Goal: Information Seeking & Learning: Stay updated

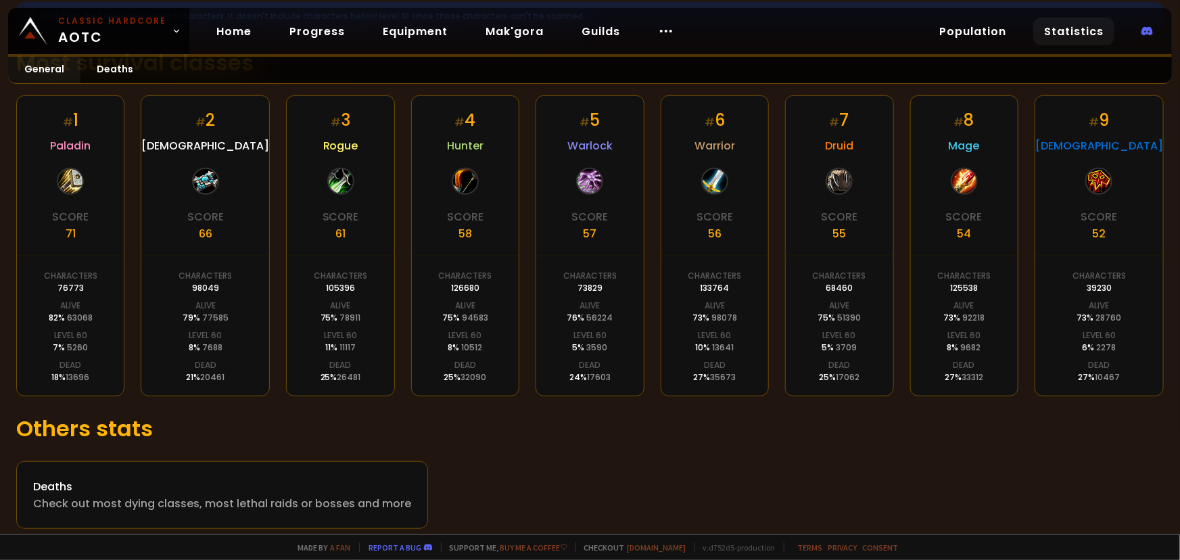
scroll to position [258, 0]
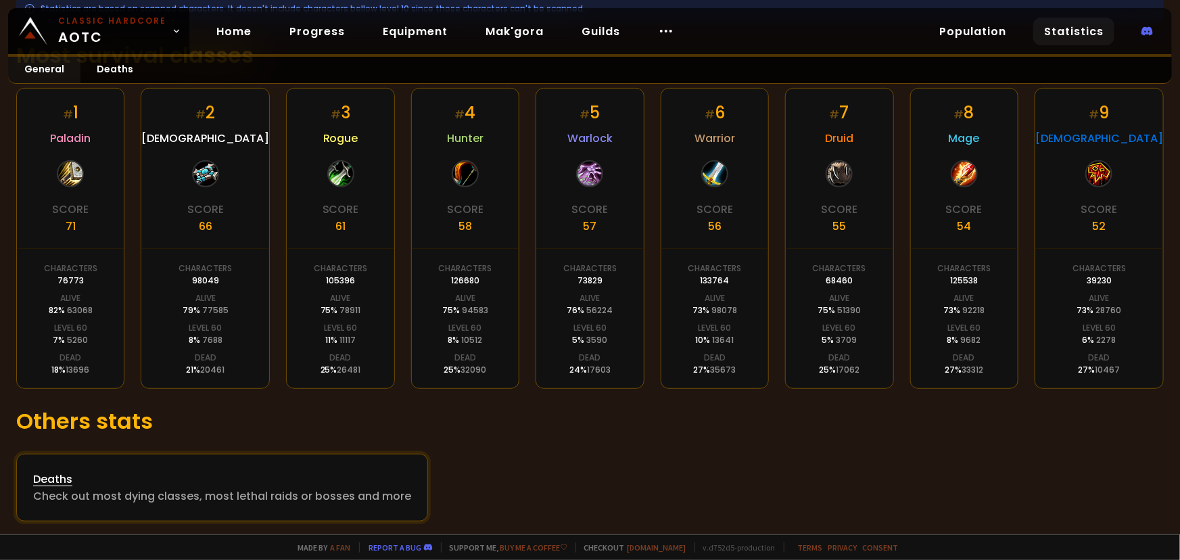
click at [314, 494] on div "Check out most dying classes, most lethal raids or bosses and more" at bounding box center [222, 496] width 378 height 17
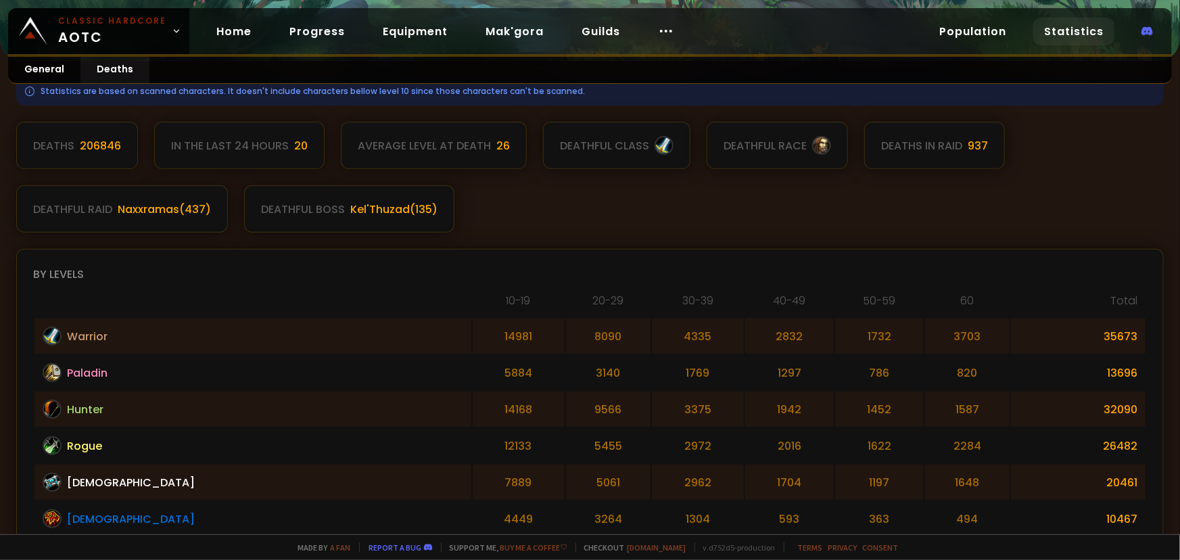
scroll to position [184, 0]
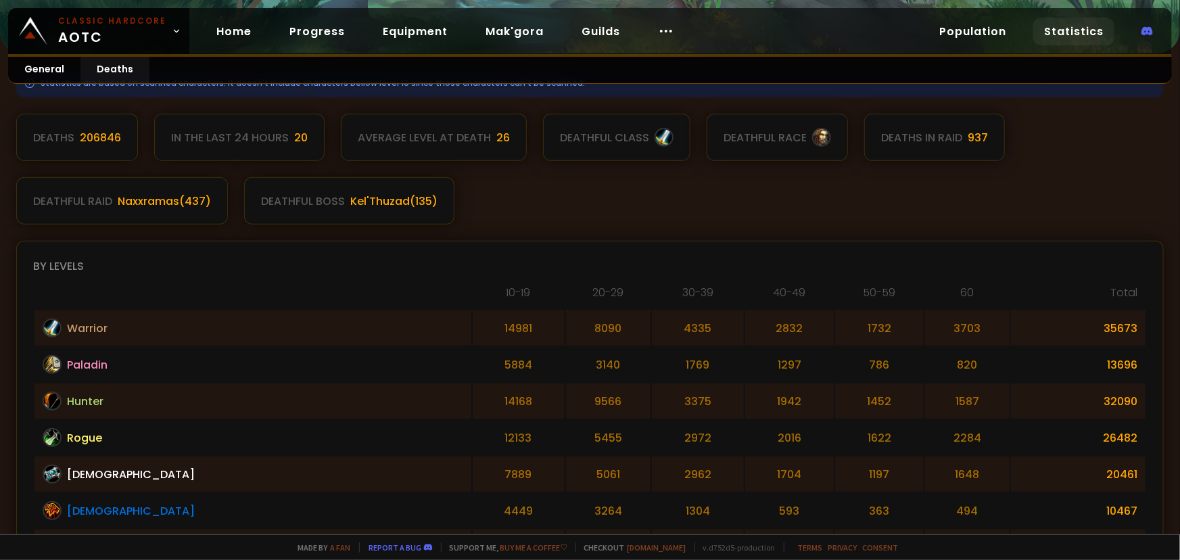
click at [1116, 289] on th "Total" at bounding box center [1078, 296] width 135 height 25
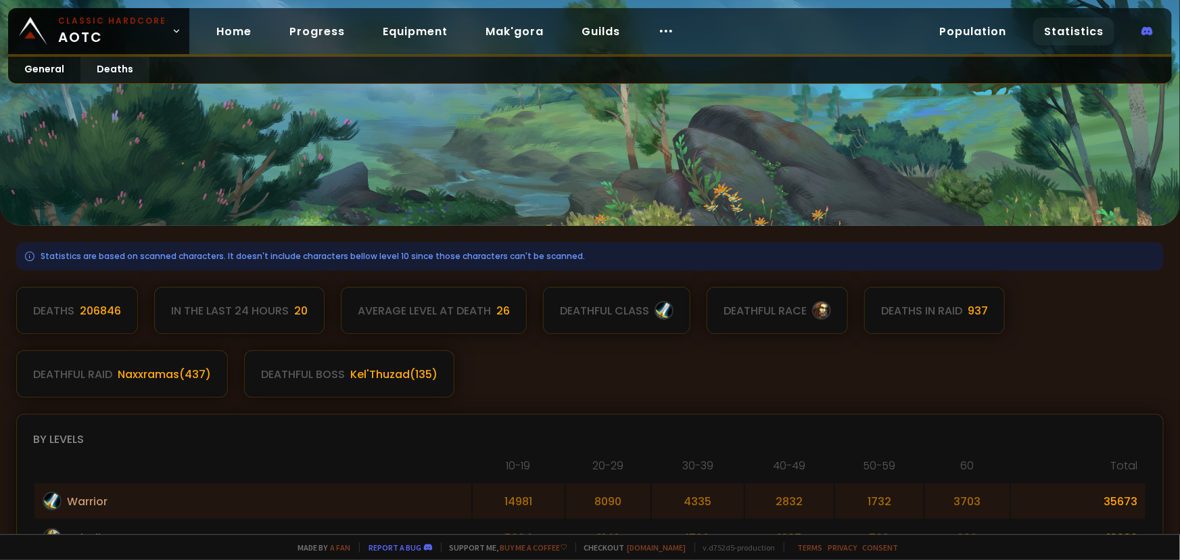
scroll to position [0, 0]
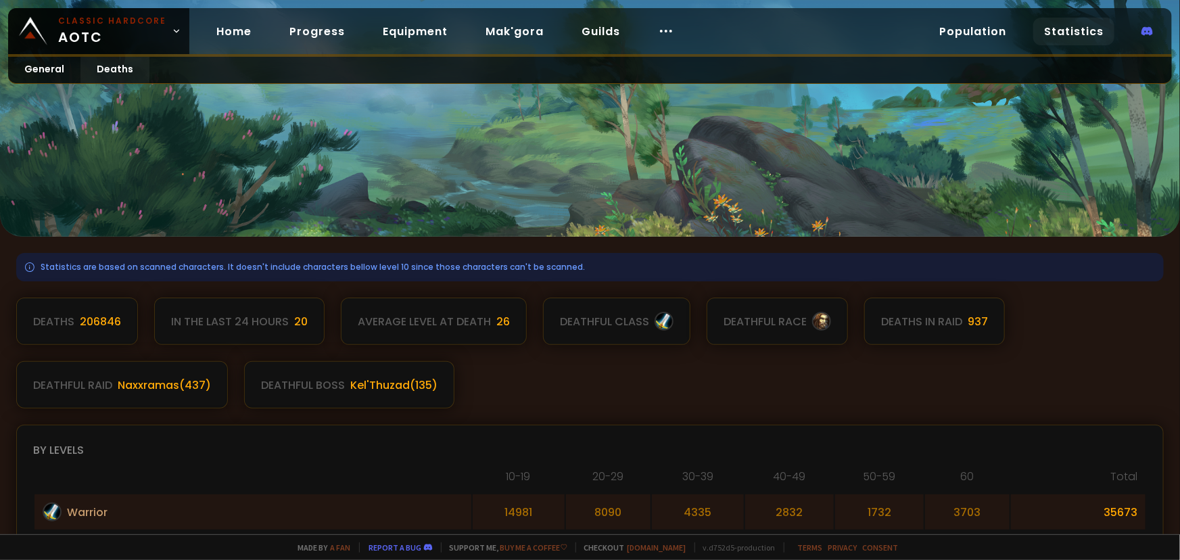
click at [263, 314] on div "In the last 24 hours" at bounding box center [230, 321] width 118 height 17
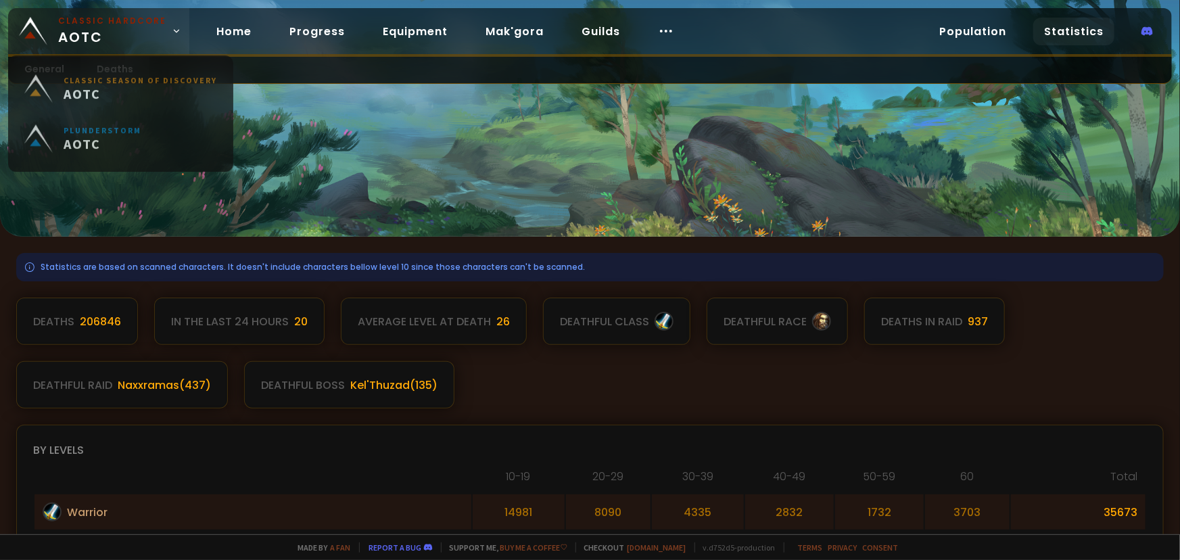
click at [173, 31] on icon at bounding box center [176, 30] width 9 height 9
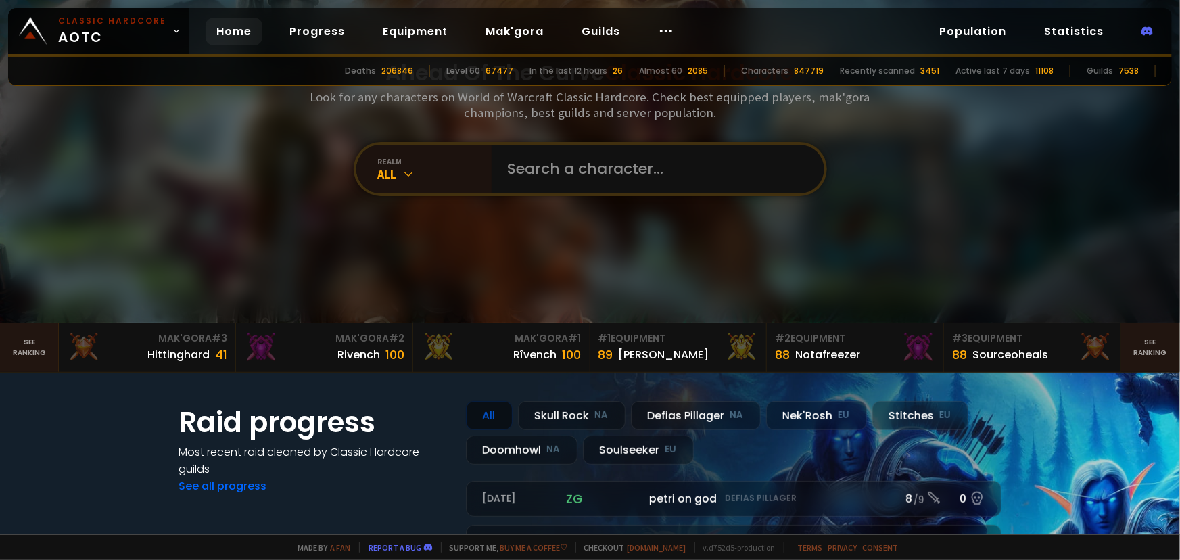
scroll to position [246, 0]
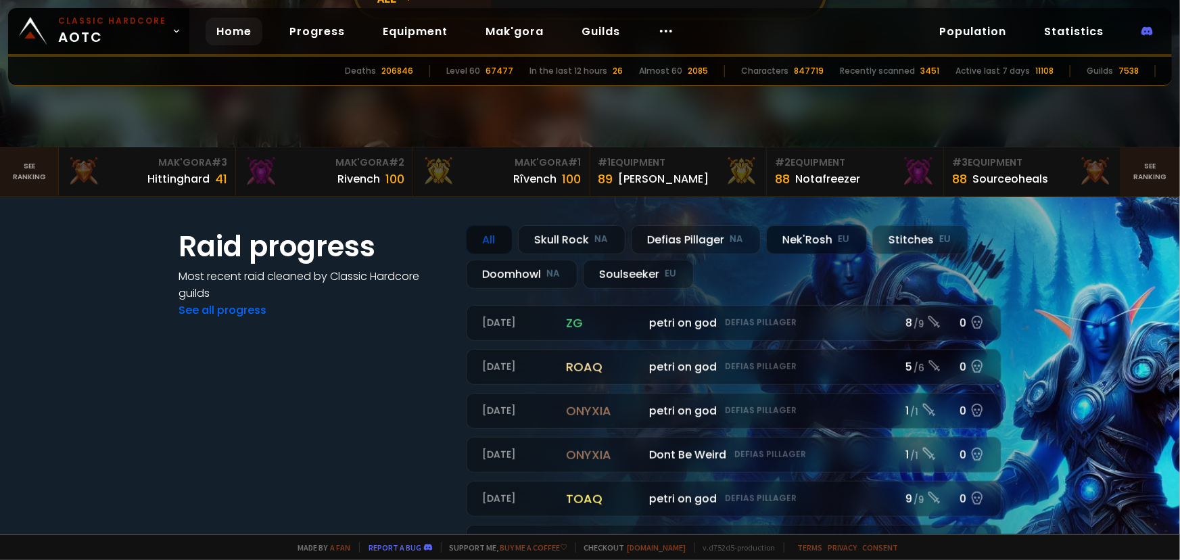
click at [801, 243] on div "Nek'Rosh EU" at bounding box center [816, 239] width 101 height 29
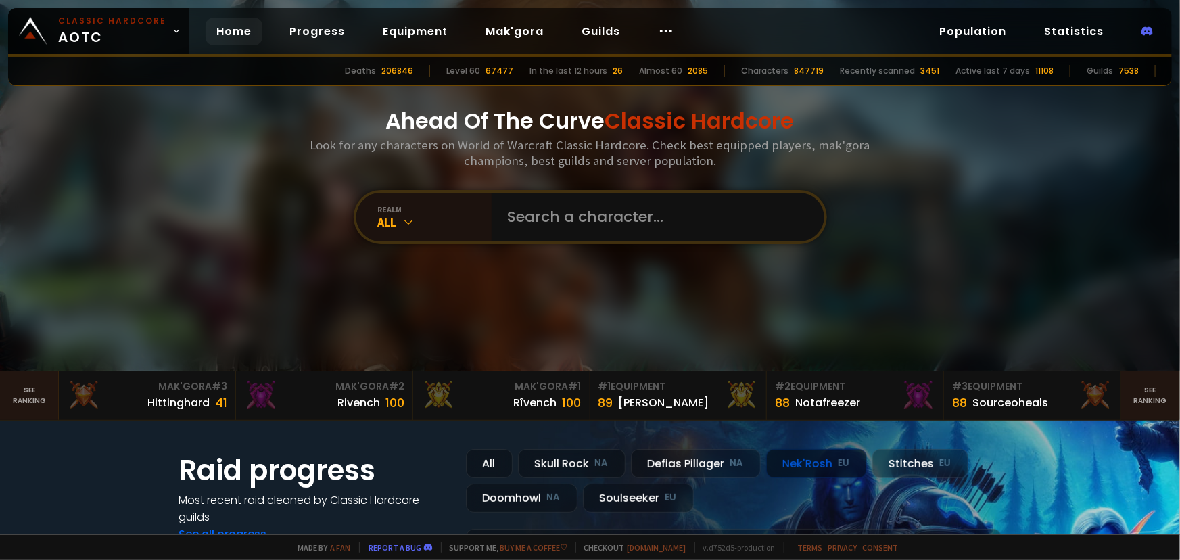
scroll to position [0, 0]
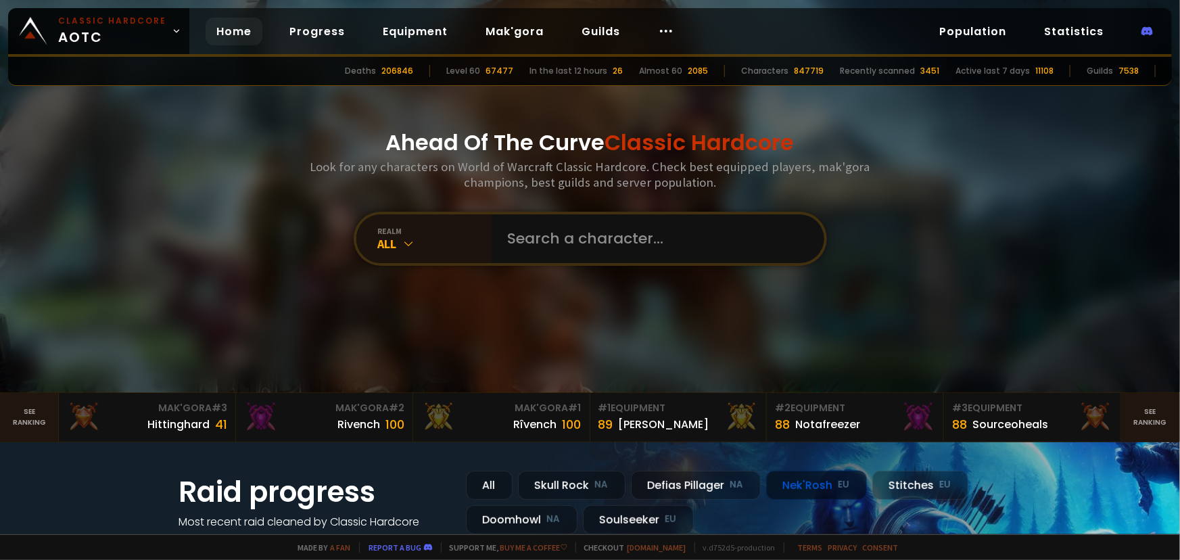
click at [1142, 214] on div at bounding box center [590, 196] width 1180 height 392
click at [229, 33] on link "Home" at bounding box center [234, 32] width 57 height 28
click at [404, 241] on icon at bounding box center [409, 244] width 14 height 14
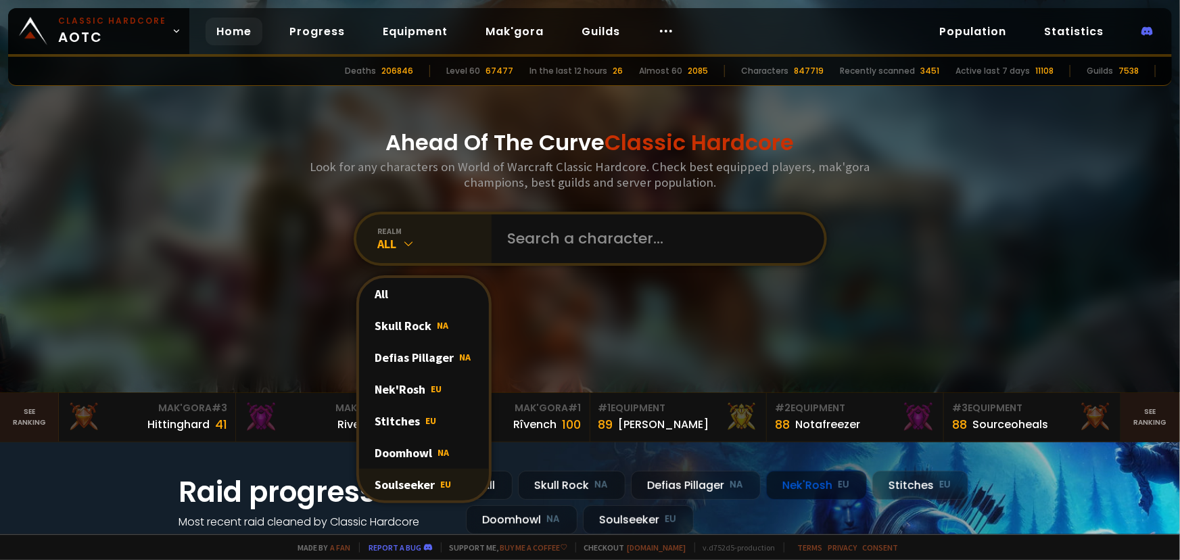
click at [422, 480] on div "Soulseeker EU" at bounding box center [424, 485] width 130 height 32
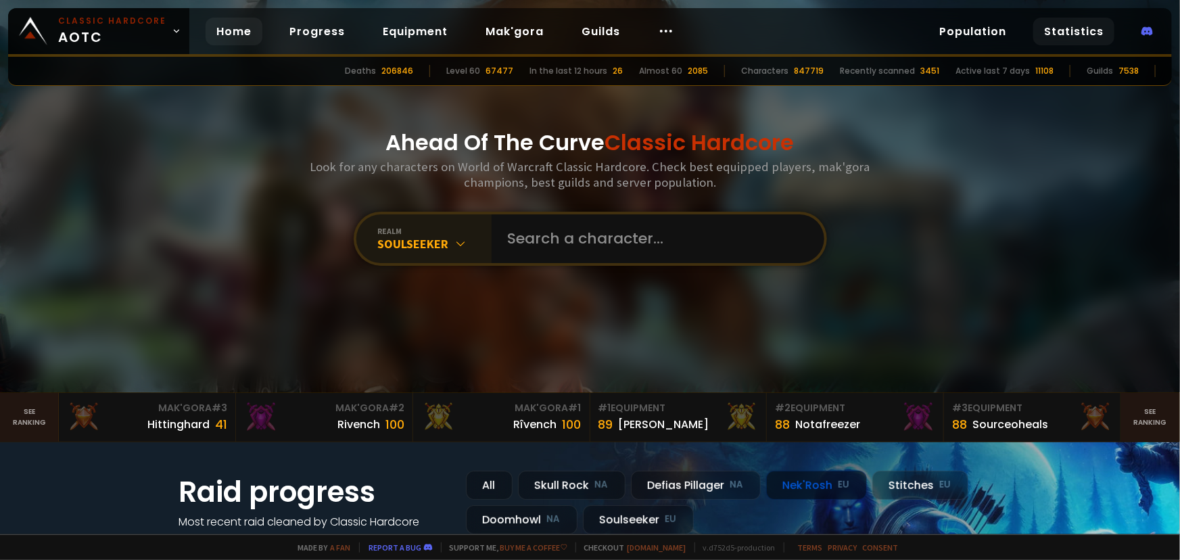
click at [1069, 30] on link "Statistics" at bounding box center [1073, 32] width 81 height 28
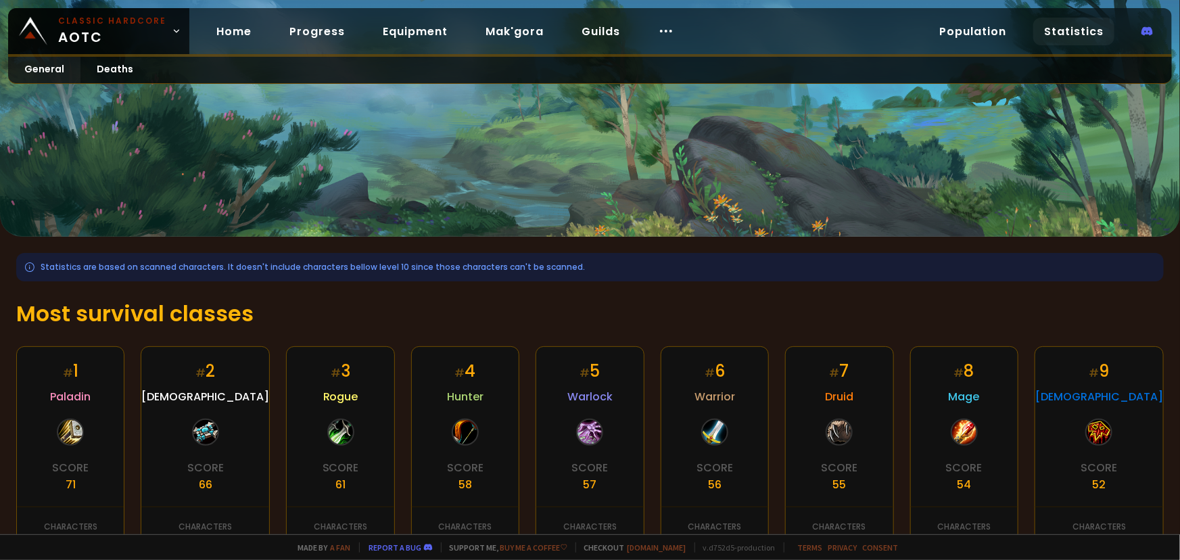
scroll to position [258, 0]
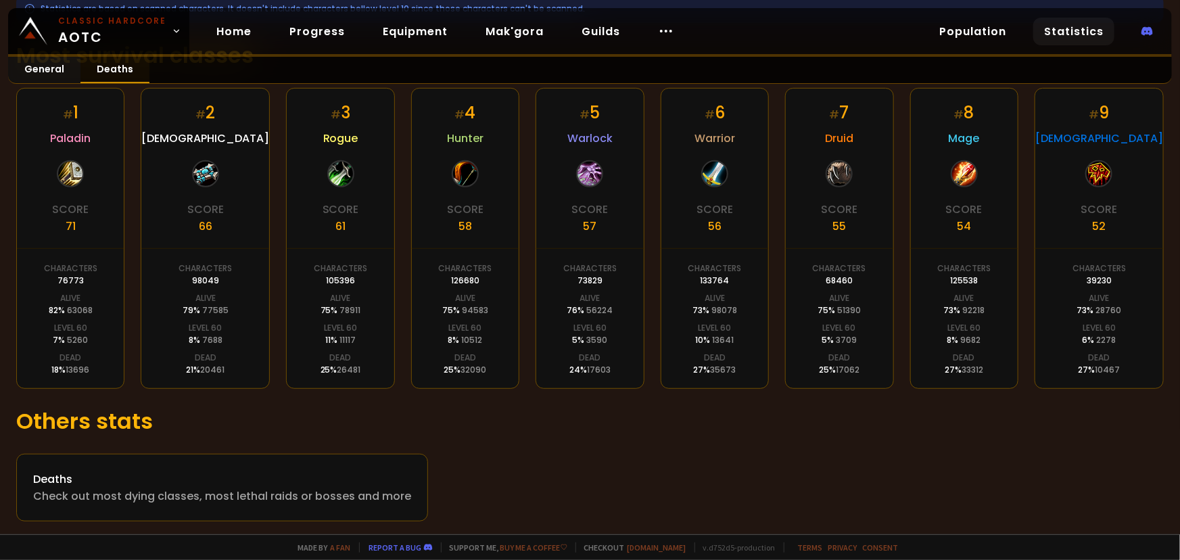
click at [93, 62] on link "Deaths" at bounding box center [114, 70] width 69 height 26
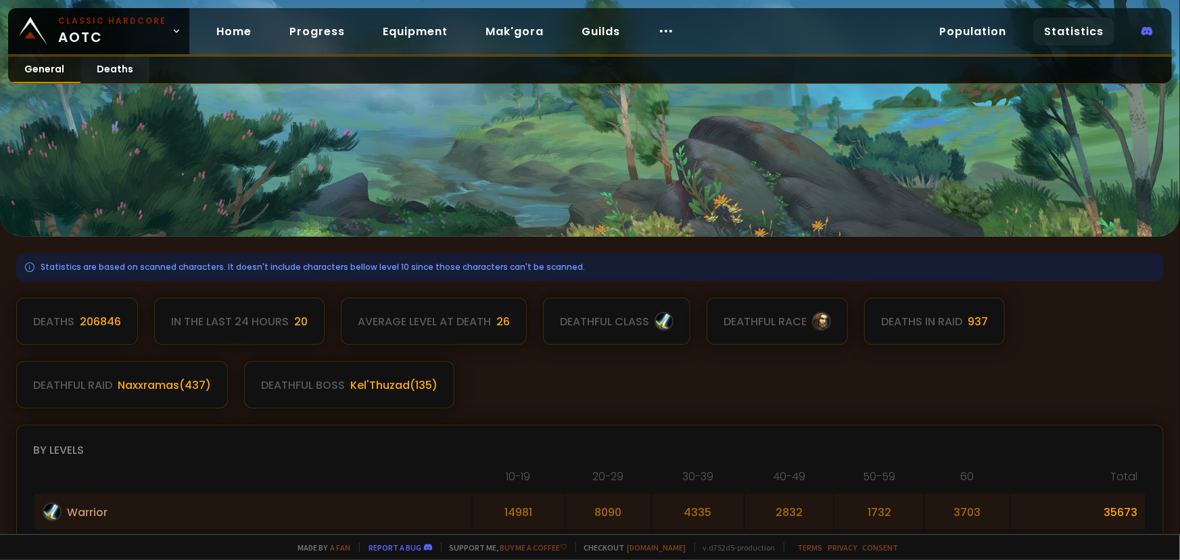
click at [41, 70] on link "General" at bounding box center [44, 70] width 72 height 26
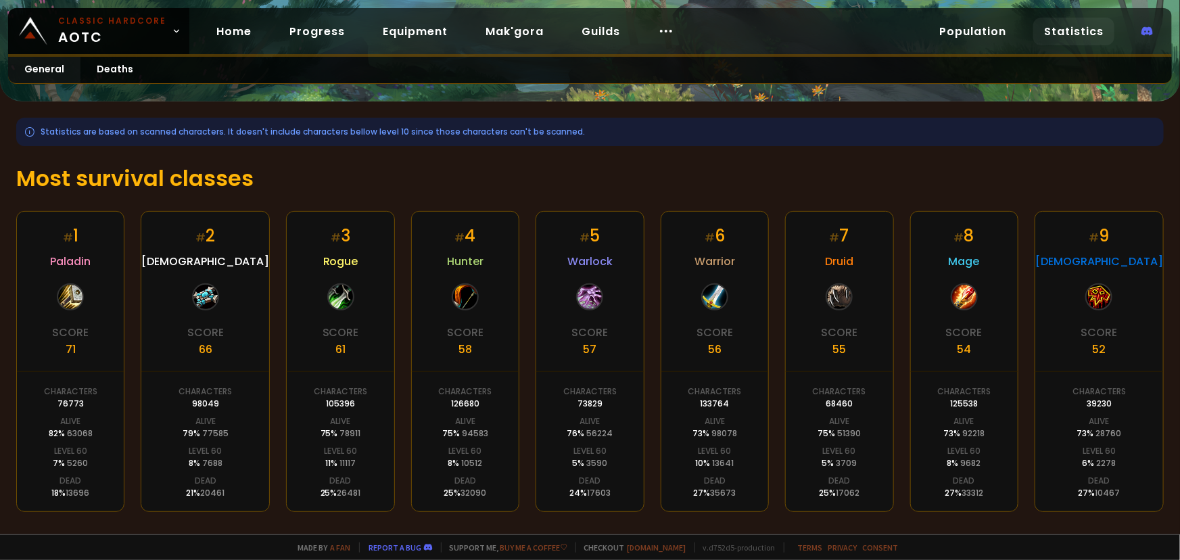
scroll to position [184, 0]
